Goal: Information Seeking & Learning: Understand process/instructions

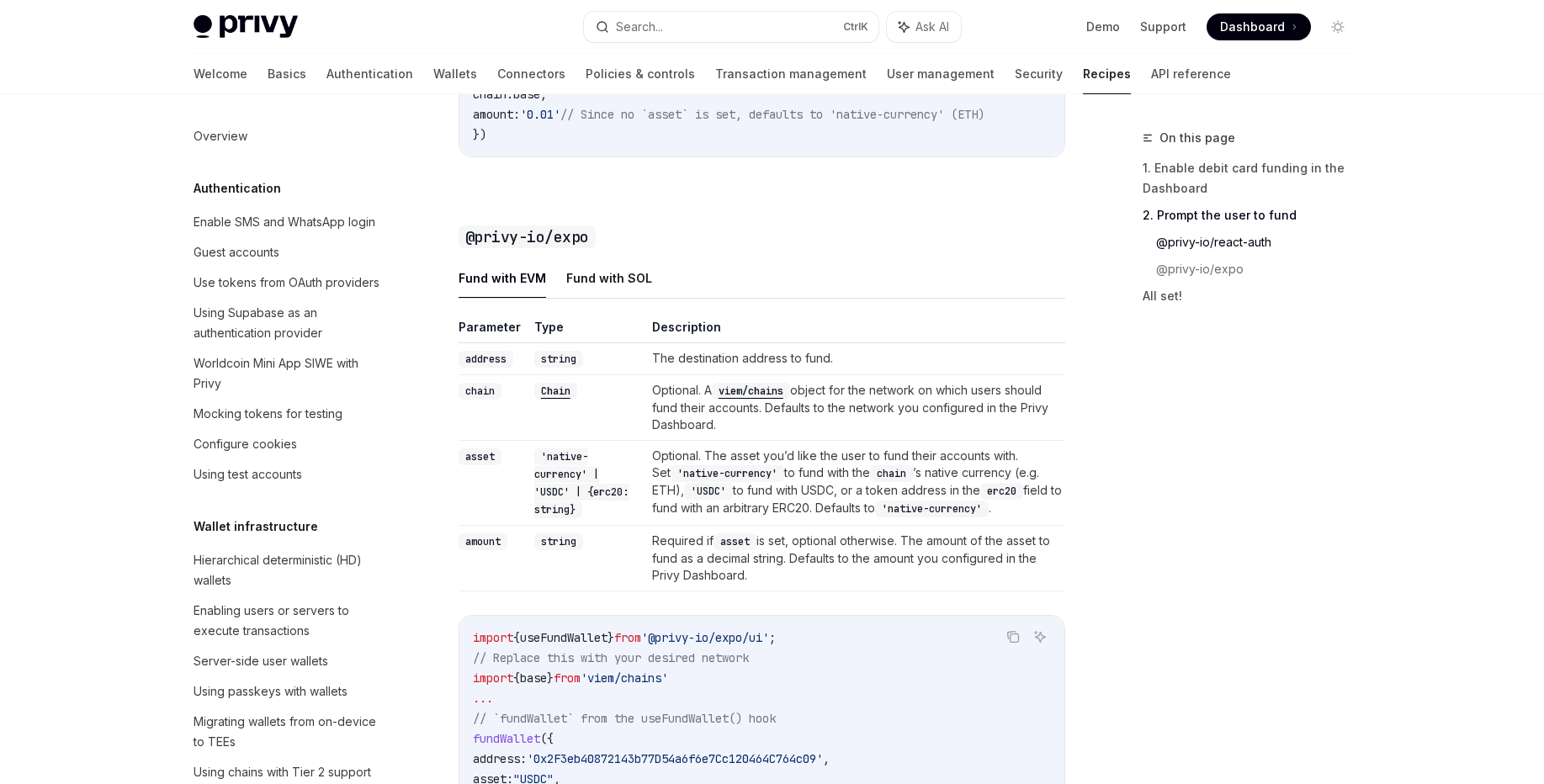
scroll to position [1461, 0]
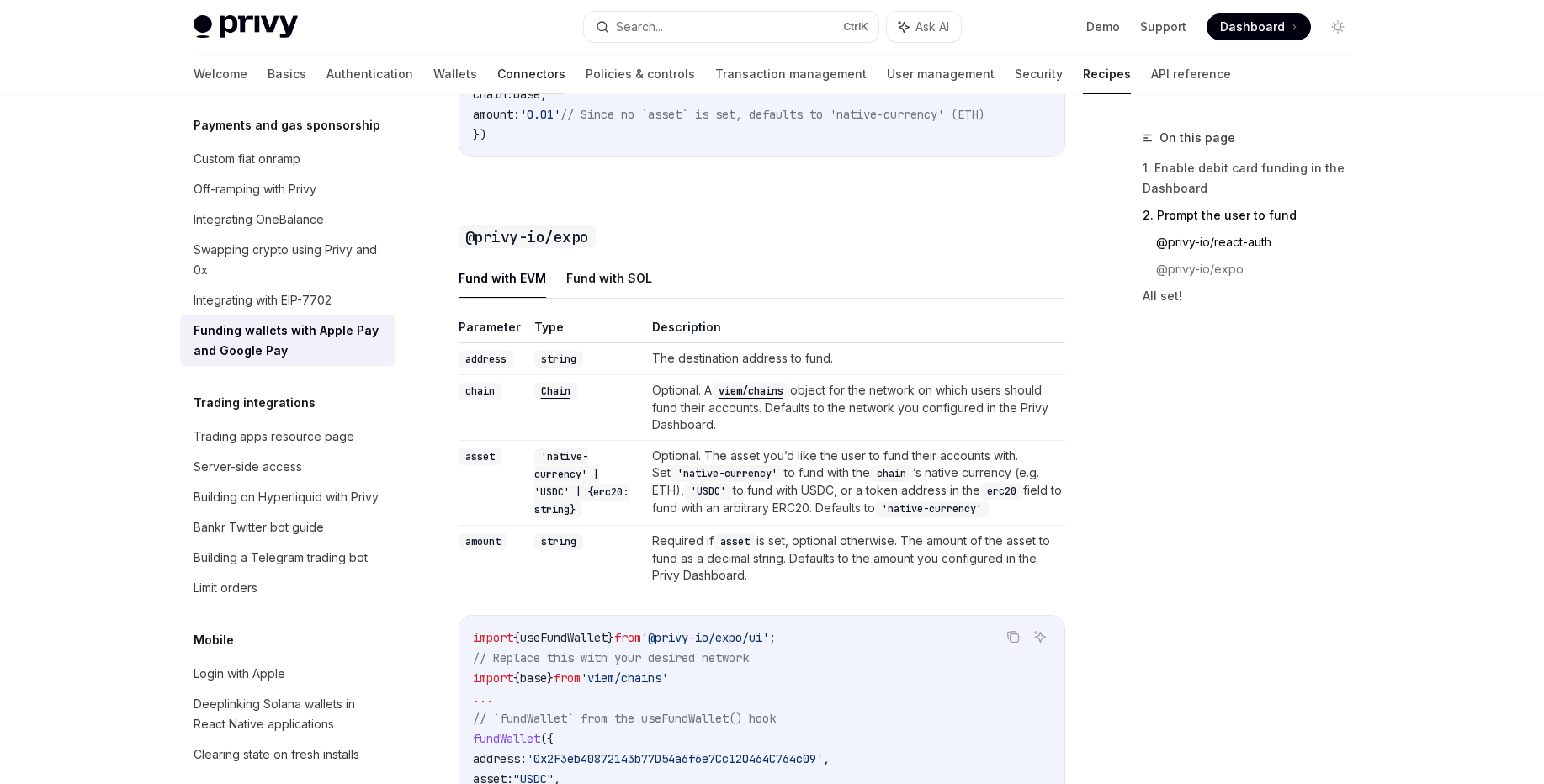
click at [497, 72] on link "Connectors" at bounding box center [530, 74] width 68 height 40
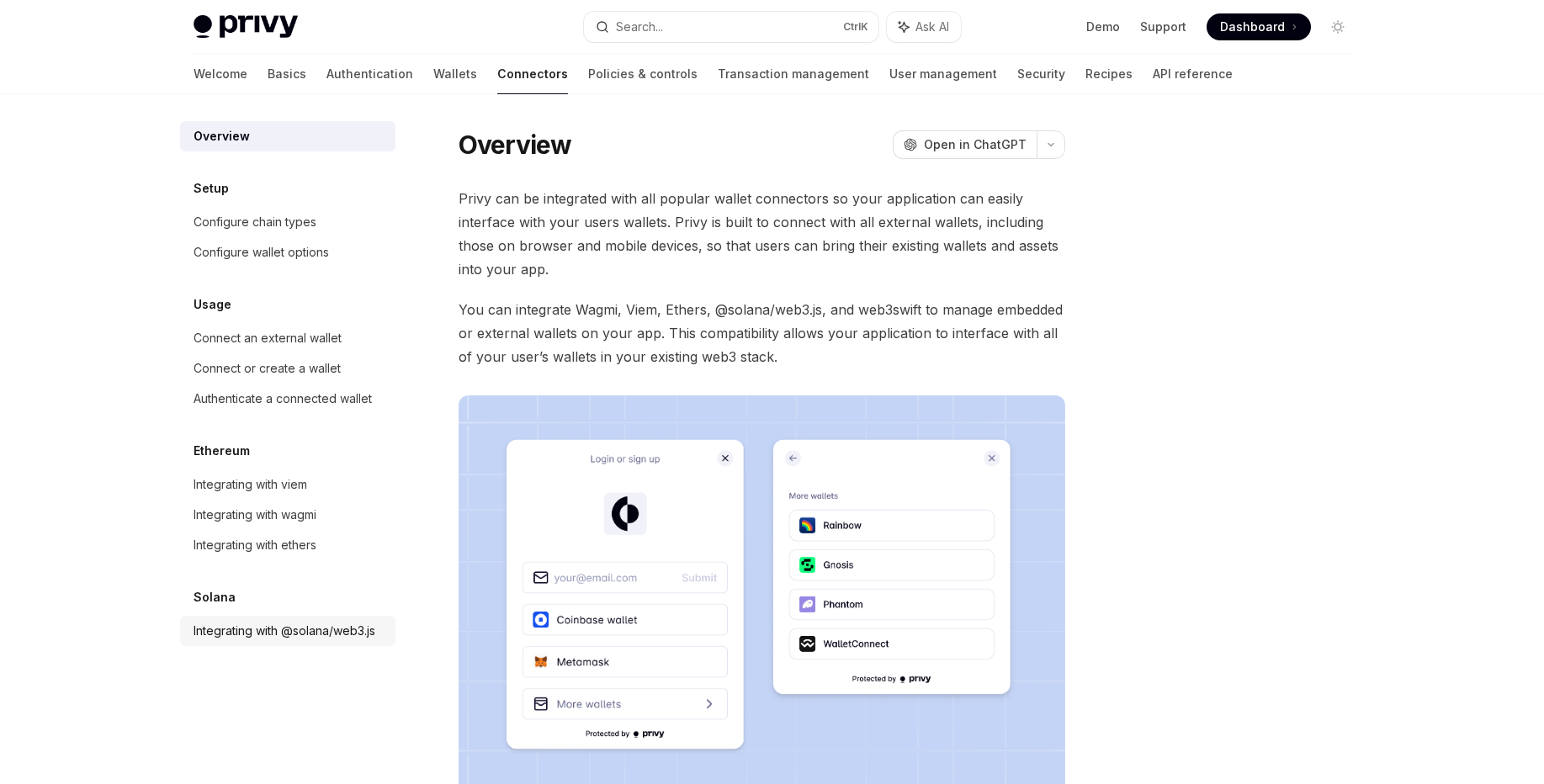
click at [260, 632] on div "Integrating with @solana/web3.js" at bounding box center [284, 631] width 182 height 20
type textarea "*"
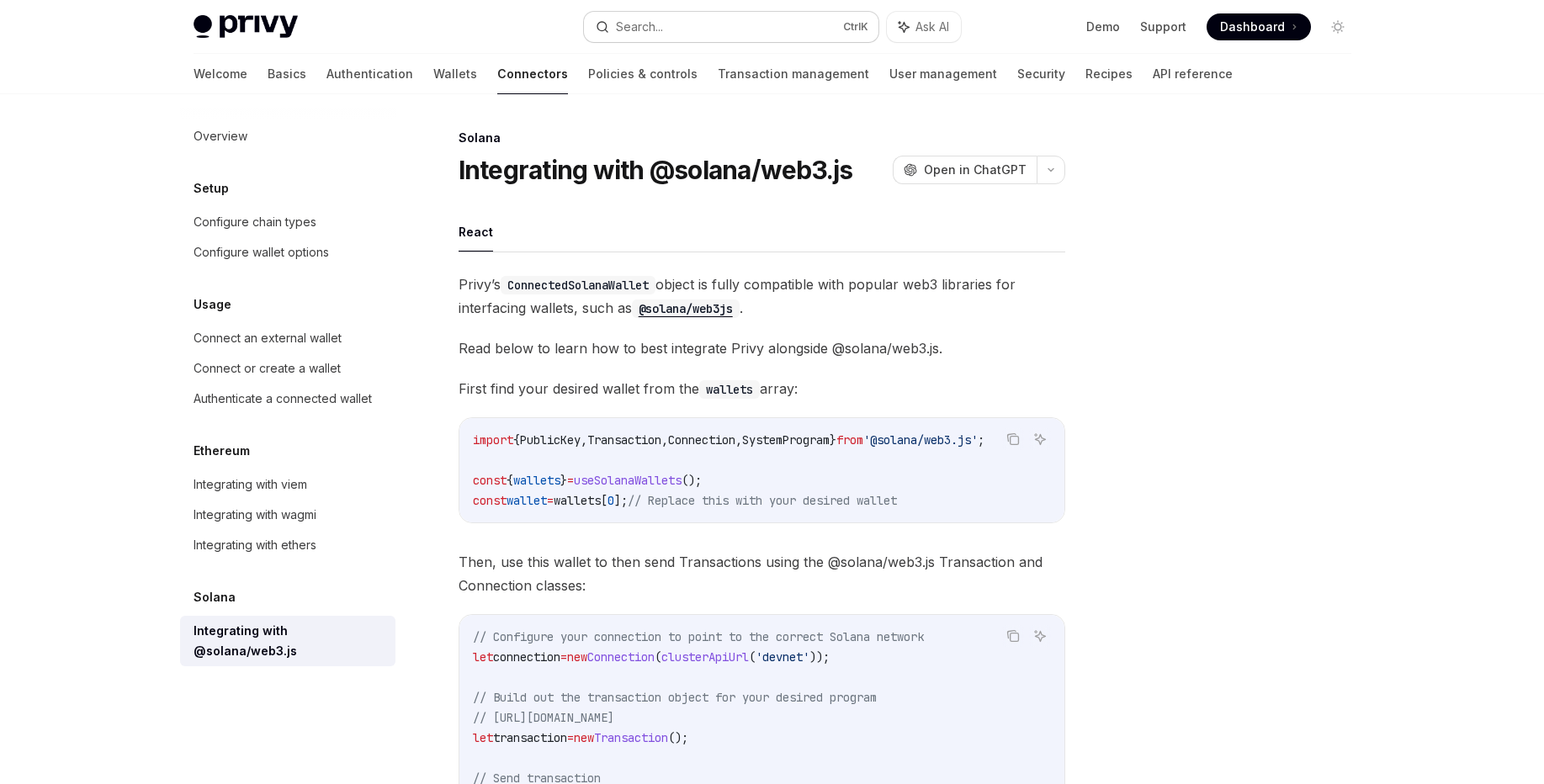
click at [702, 24] on button "Search... Ctrl K" at bounding box center [731, 27] width 294 height 31
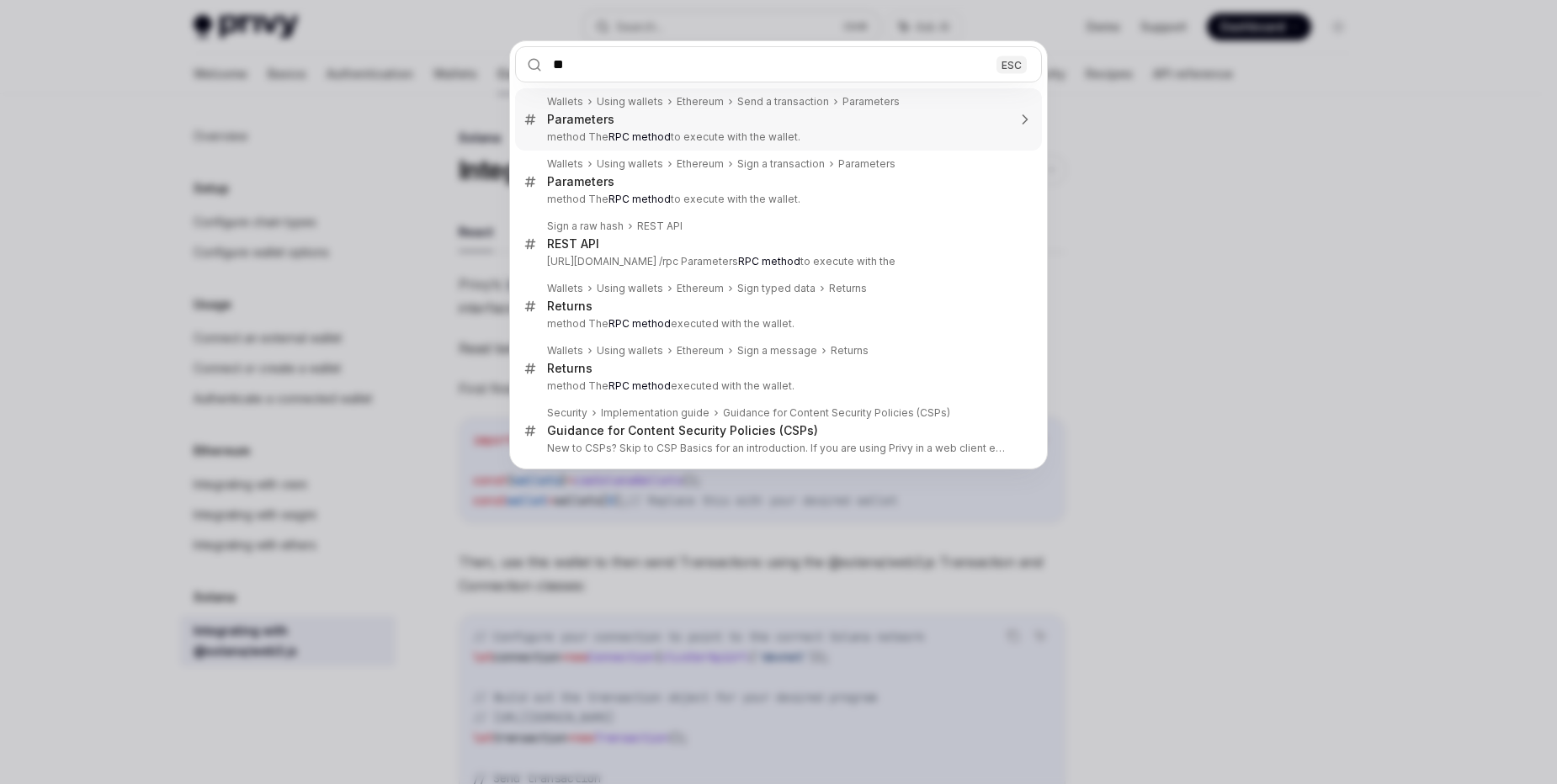
type input "***"
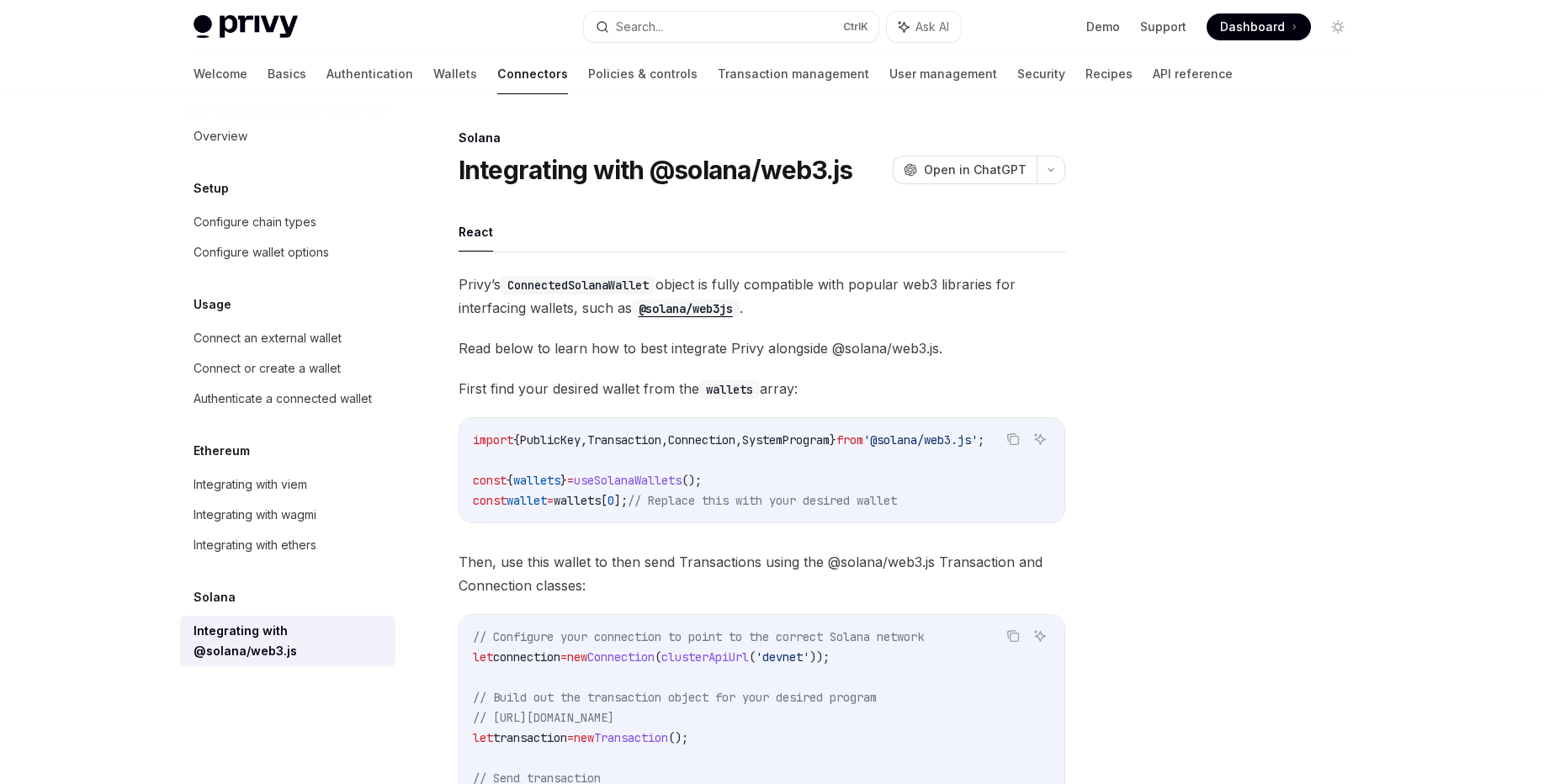
type textarea "*"
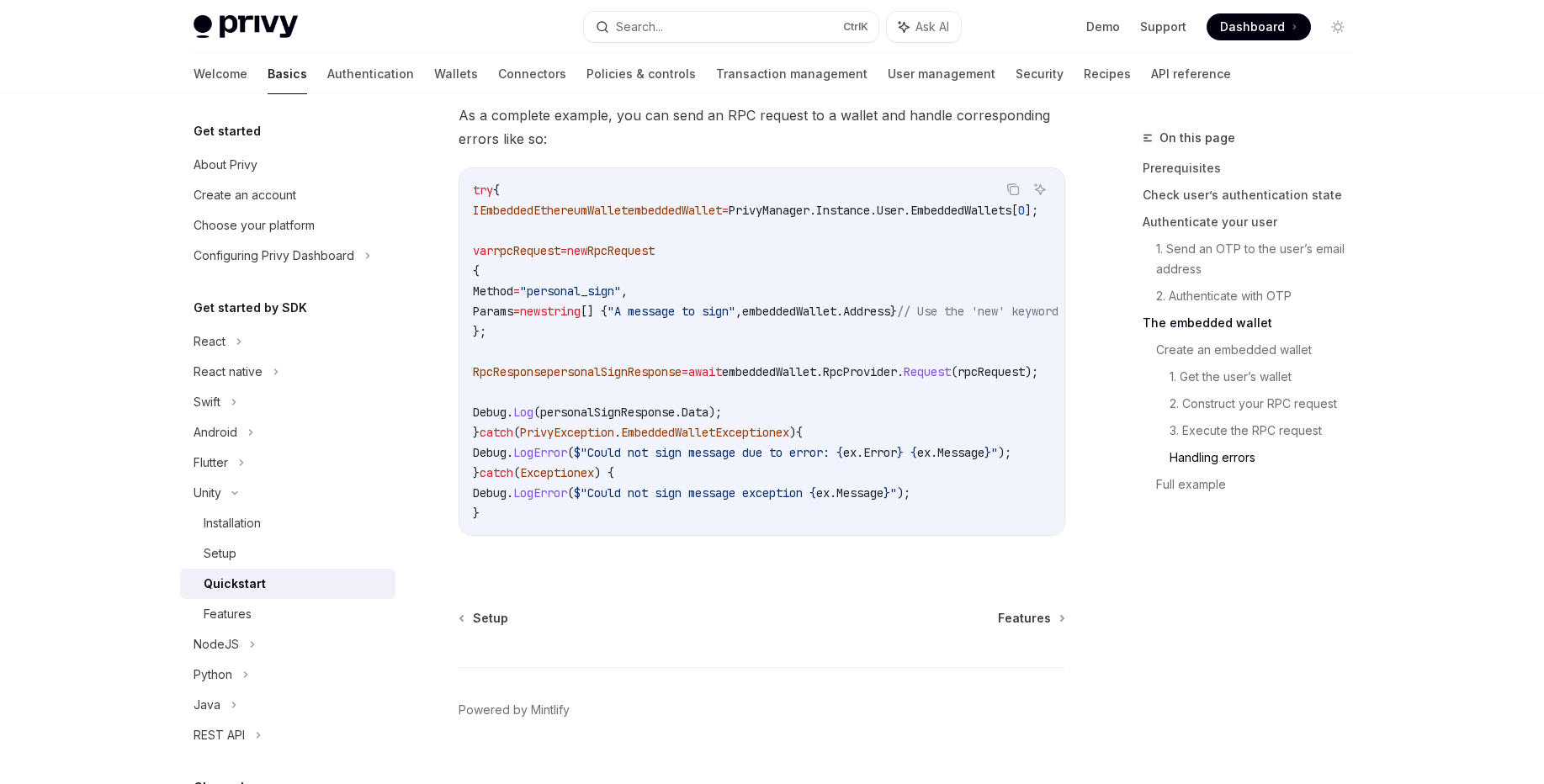
scroll to position [4902, 0]
click at [748, 23] on button "Search... Ctrl K" at bounding box center [731, 27] width 294 height 31
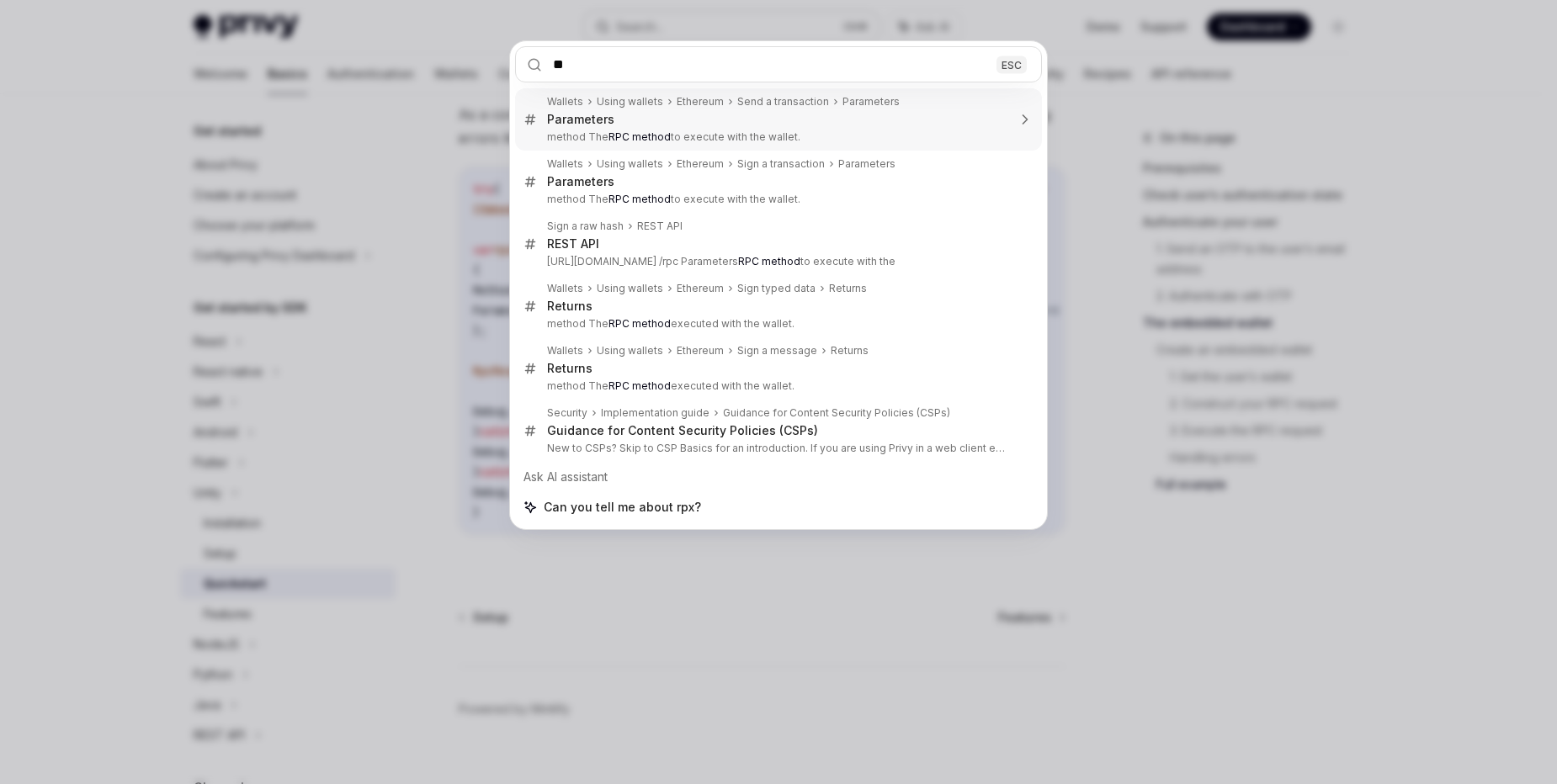
type input "***"
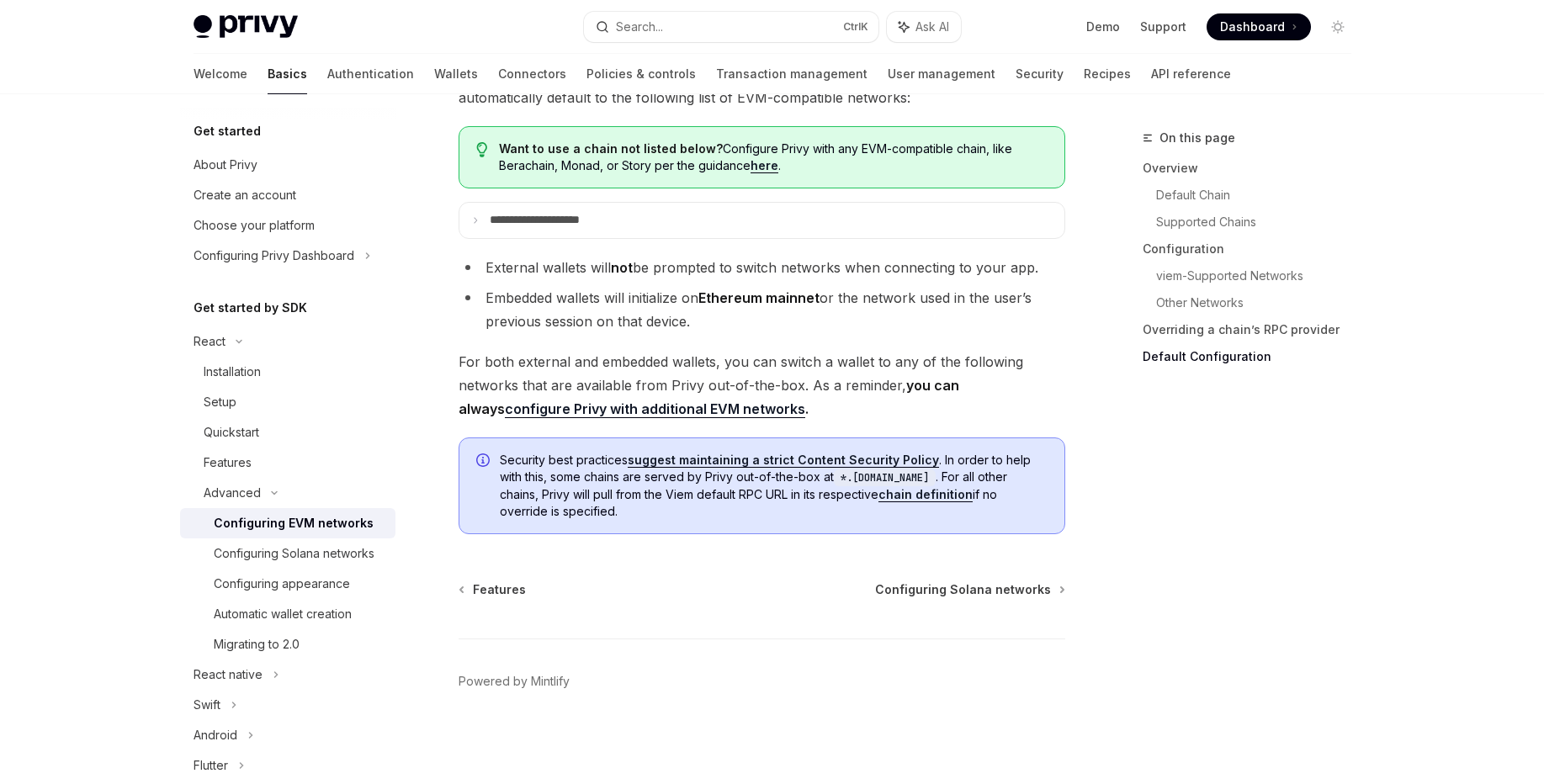
scroll to position [4296, 0]
click at [284, 564] on div "Configuring Solana networks" at bounding box center [293, 553] width 161 height 20
type textarea "*"
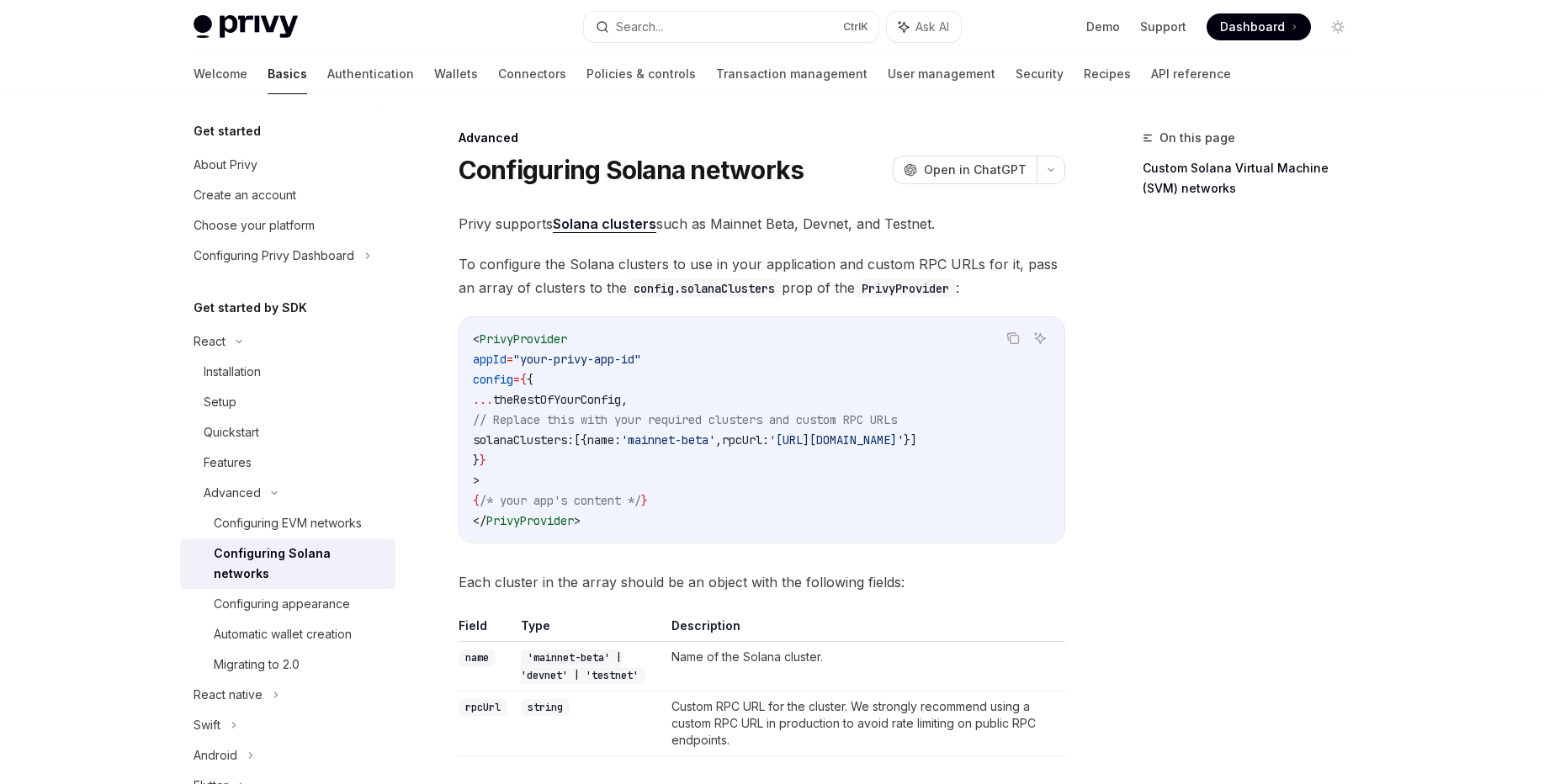
drag, startPoint x: 668, startPoint y: 540, endPoint x: 728, endPoint y: 535, distance: 60.2
click at [728, 535] on div "< PrivyProvider appId = "your-privy-app-id" config = { { ... theRestOfYourConfi…" at bounding box center [762, 430] width 606 height 225
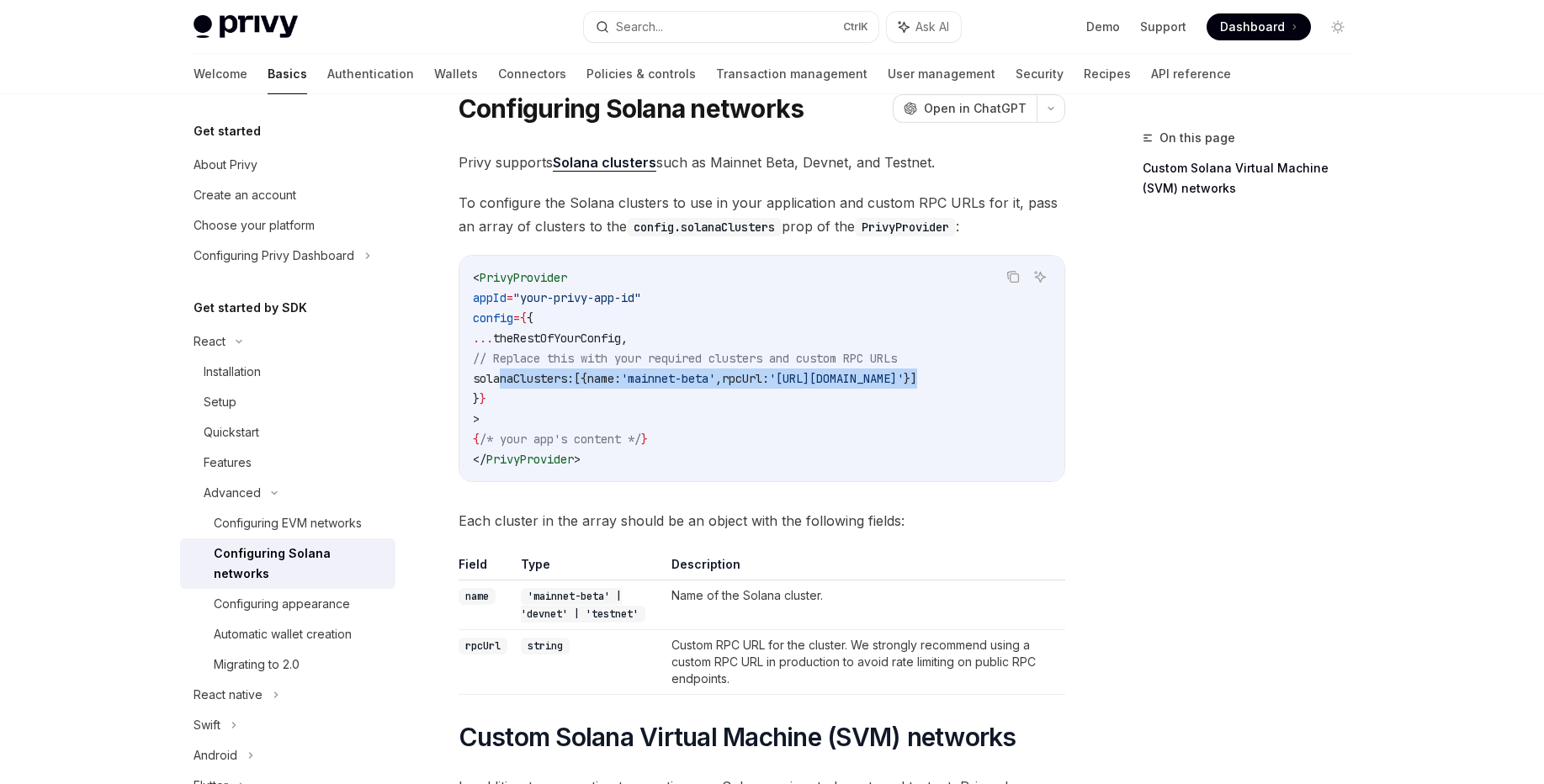
scroll to position [0, 92]
drag, startPoint x: 502, startPoint y: 378, endPoint x: 1060, endPoint y: 378, distance: 558.0
click at [1051, 378] on code "< PrivyProvider appId = "your-privy-app-id" config = { { ... theRestOfYourConfi…" at bounding box center [762, 368] width 578 height 201
copy span "solanaClusters: [{ name: 'mainnet-beta' , rpcUrl: '[URL][DOMAIN_NAME]' }]"
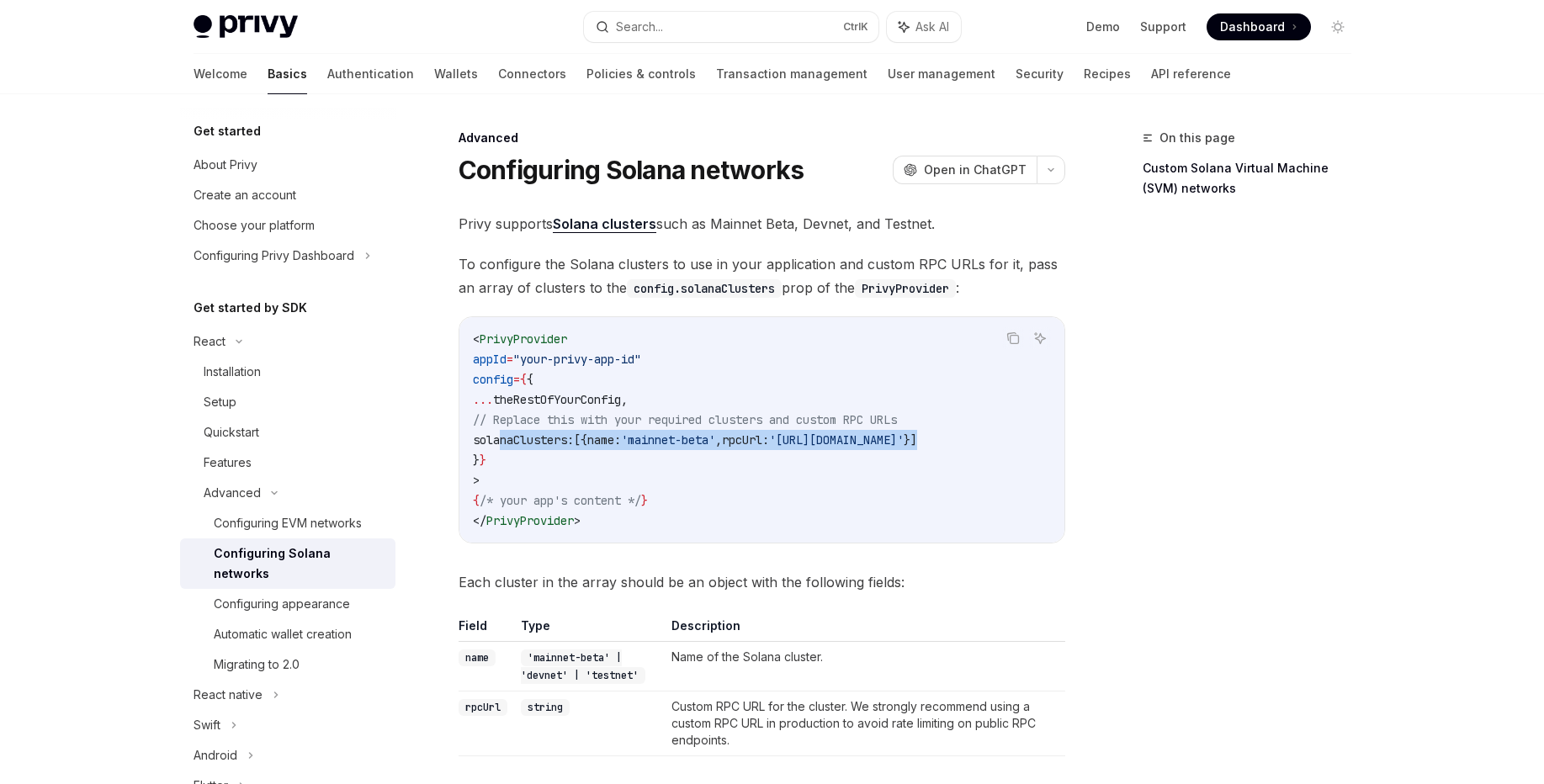
scroll to position [0, 0]
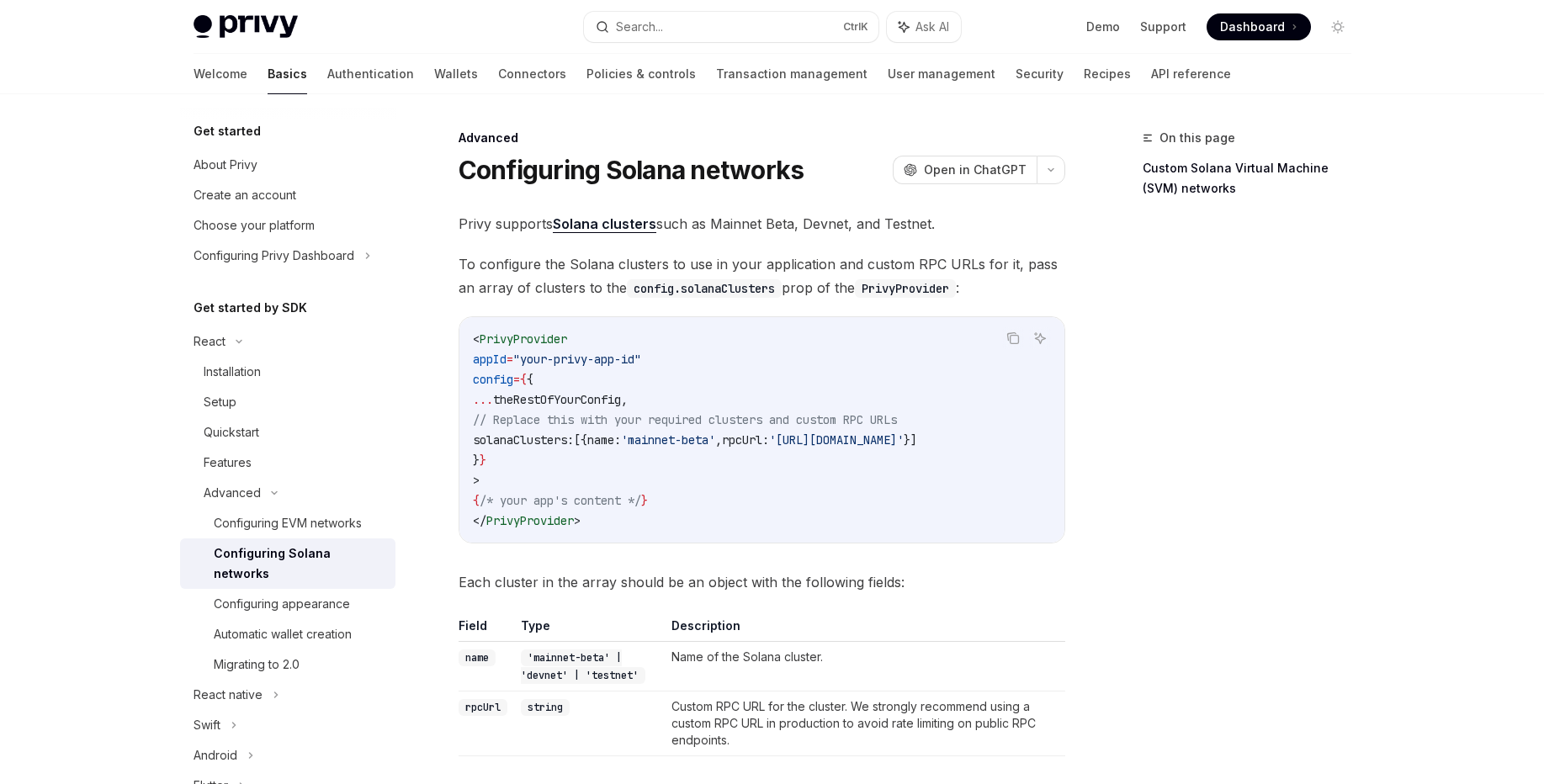
click at [688, 496] on code "< PrivyProvider appId = "your-privy-app-id" config = { { ... theRestOfYourConfi…" at bounding box center [762, 430] width 578 height 201
drag, startPoint x: 687, startPoint y: 502, endPoint x: 690, endPoint y: 477, distance: 25.2
click at [690, 477] on code "< PrivyProvider appId = "your-privy-app-id" config = { { ... theRestOfYourConfi…" at bounding box center [762, 430] width 578 height 201
click at [691, 497] on code "< PrivyProvider appId = "your-privy-app-id" config = { { ... theRestOfYourConfi…" at bounding box center [762, 430] width 578 height 201
